Goal: Task Accomplishment & Management: Manage account settings

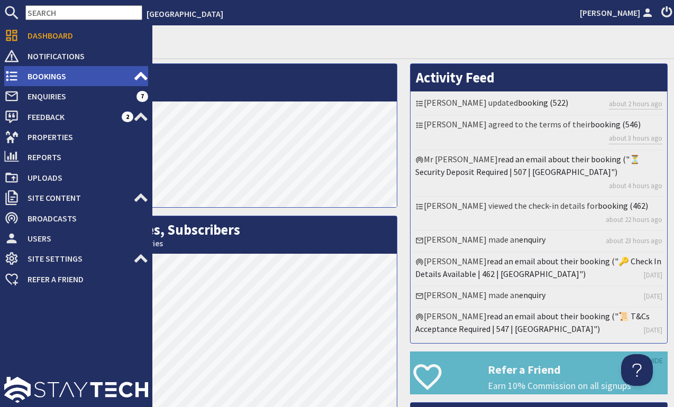
click at [15, 77] on icon at bounding box center [11, 76] width 15 height 15
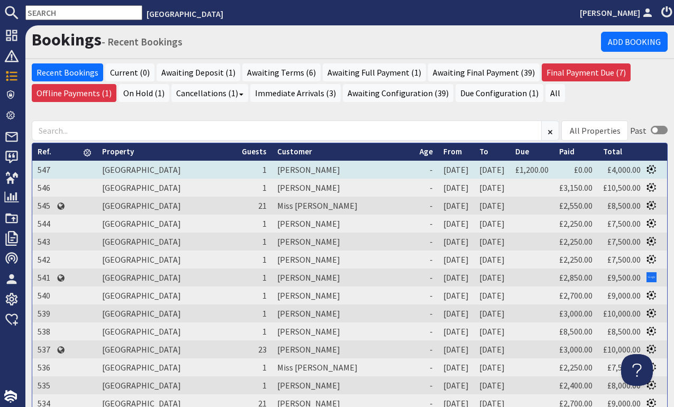
click at [272, 172] on td "[PERSON_NAME]" at bounding box center [343, 170] width 142 height 18
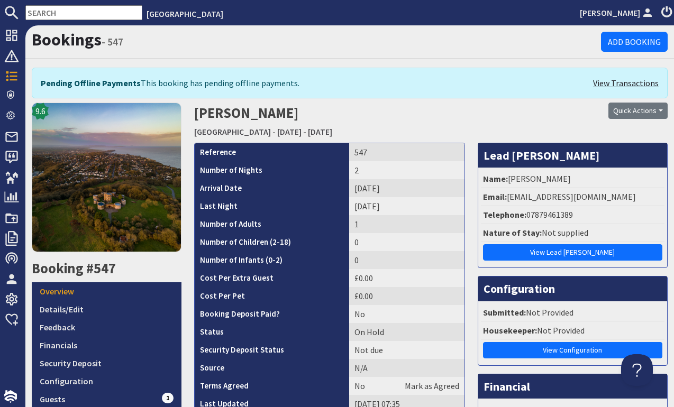
click at [616, 86] on link "View Transactions" at bounding box center [626, 83] width 66 height 13
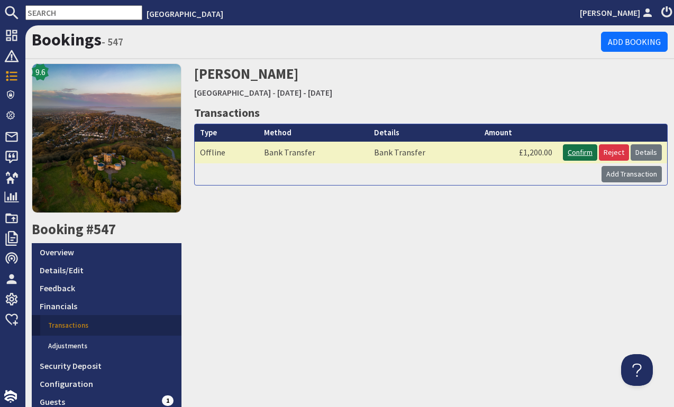
click at [580, 154] on link "Confirm" at bounding box center [580, 152] width 34 height 16
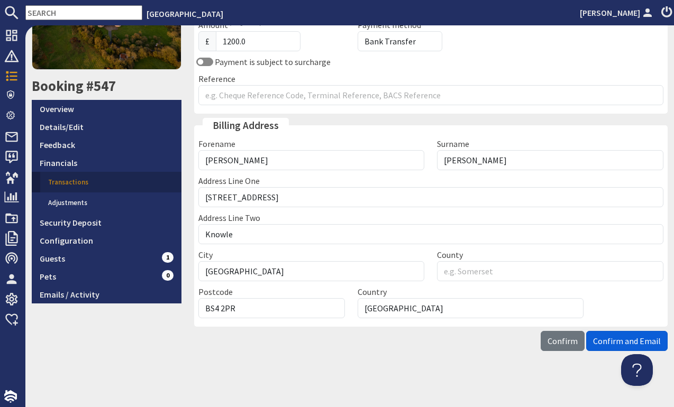
click at [607, 337] on span "Confirm and Email" at bounding box center [627, 341] width 68 height 11
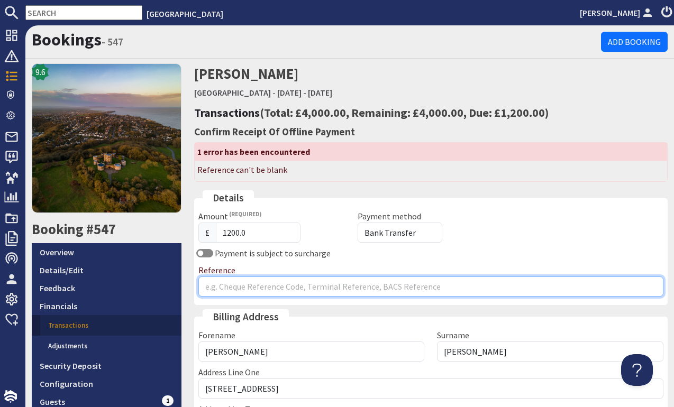
click at [261, 279] on input "Reference" at bounding box center [431, 287] width 466 height 20
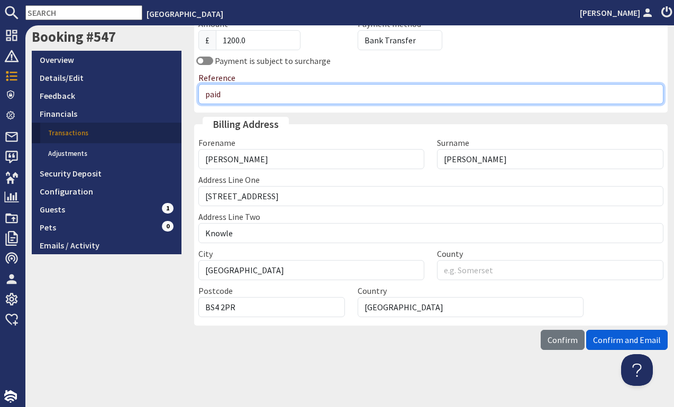
scroll to position [192, 0]
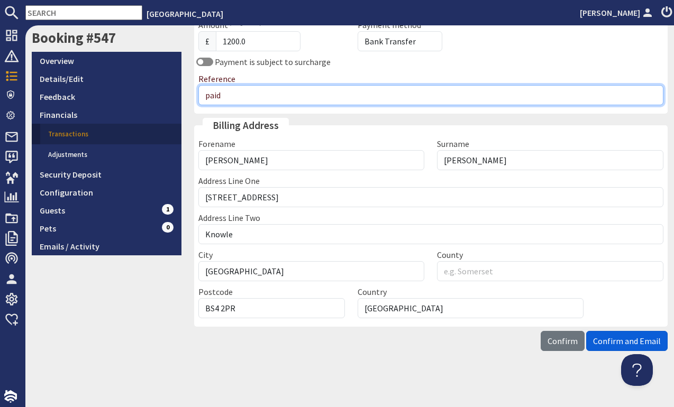
type input "paid"
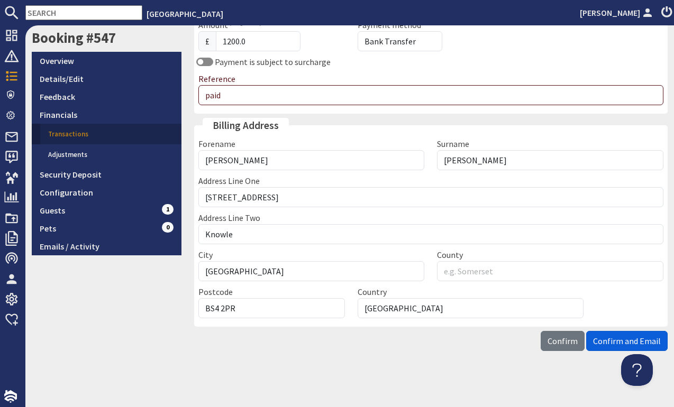
click at [617, 341] on span "Confirm and Email" at bounding box center [627, 341] width 68 height 11
